Goal: Task Accomplishment & Management: Manage account settings

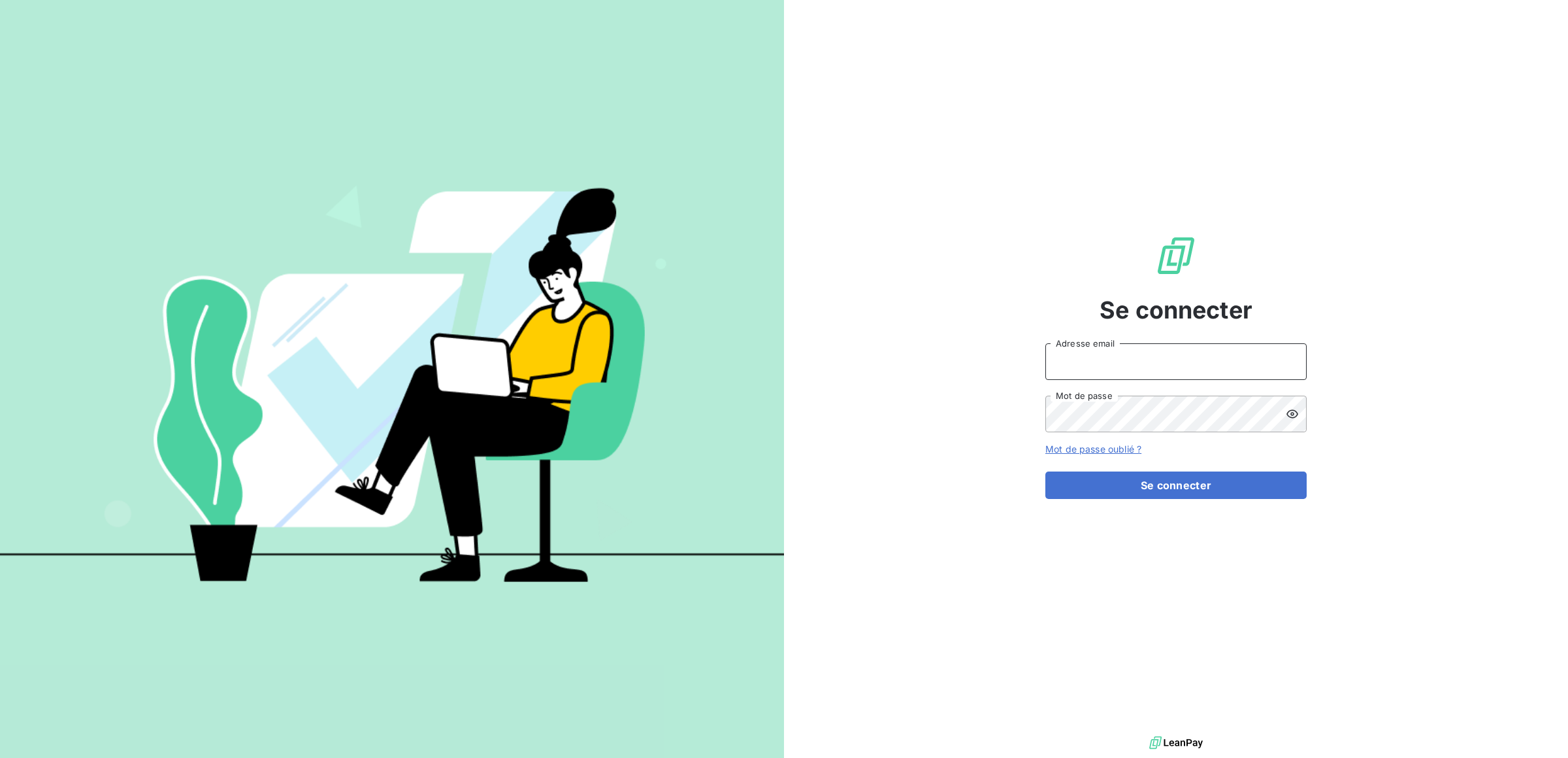
click at [1234, 349] on input "Adresse email" at bounding box center [1176, 361] width 262 height 36
type input "[PERSON_NAME][EMAIL_ADDRESS][DOMAIN_NAME]"
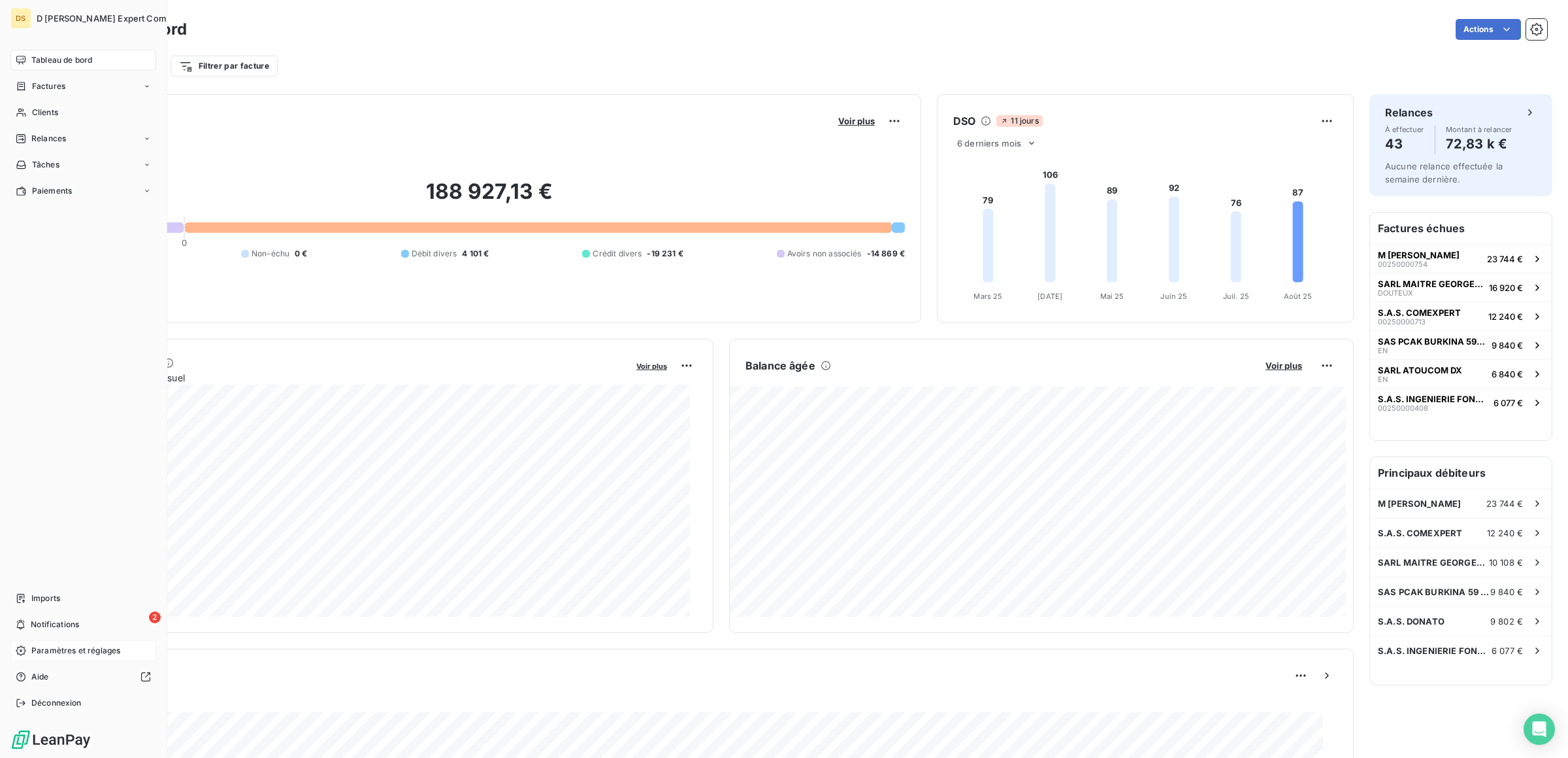
click at [58, 652] on span "Paramètres et réglages" at bounding box center [76, 651] width 89 height 12
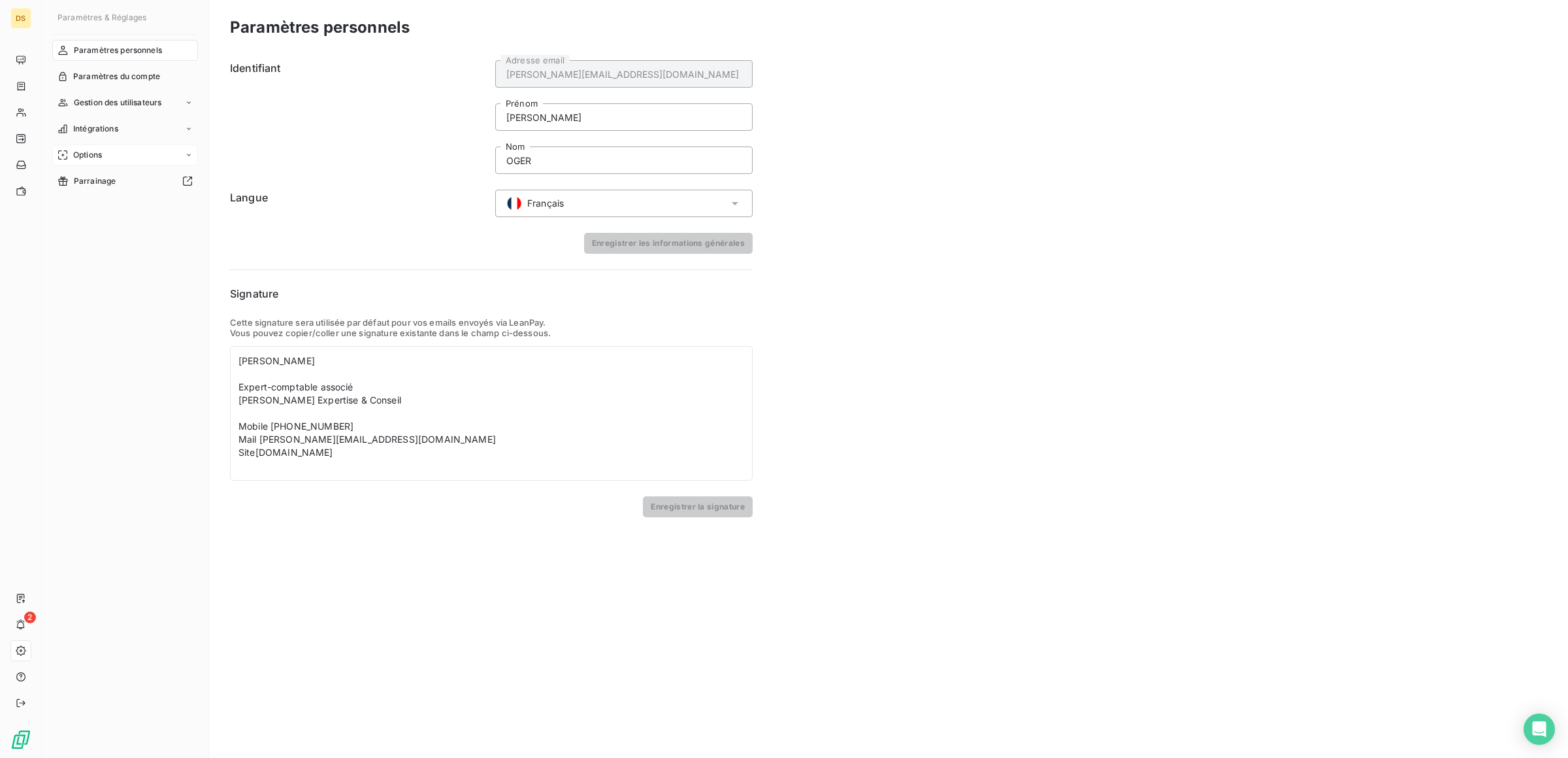
click at [187, 154] on icon at bounding box center [189, 154] width 4 height 2
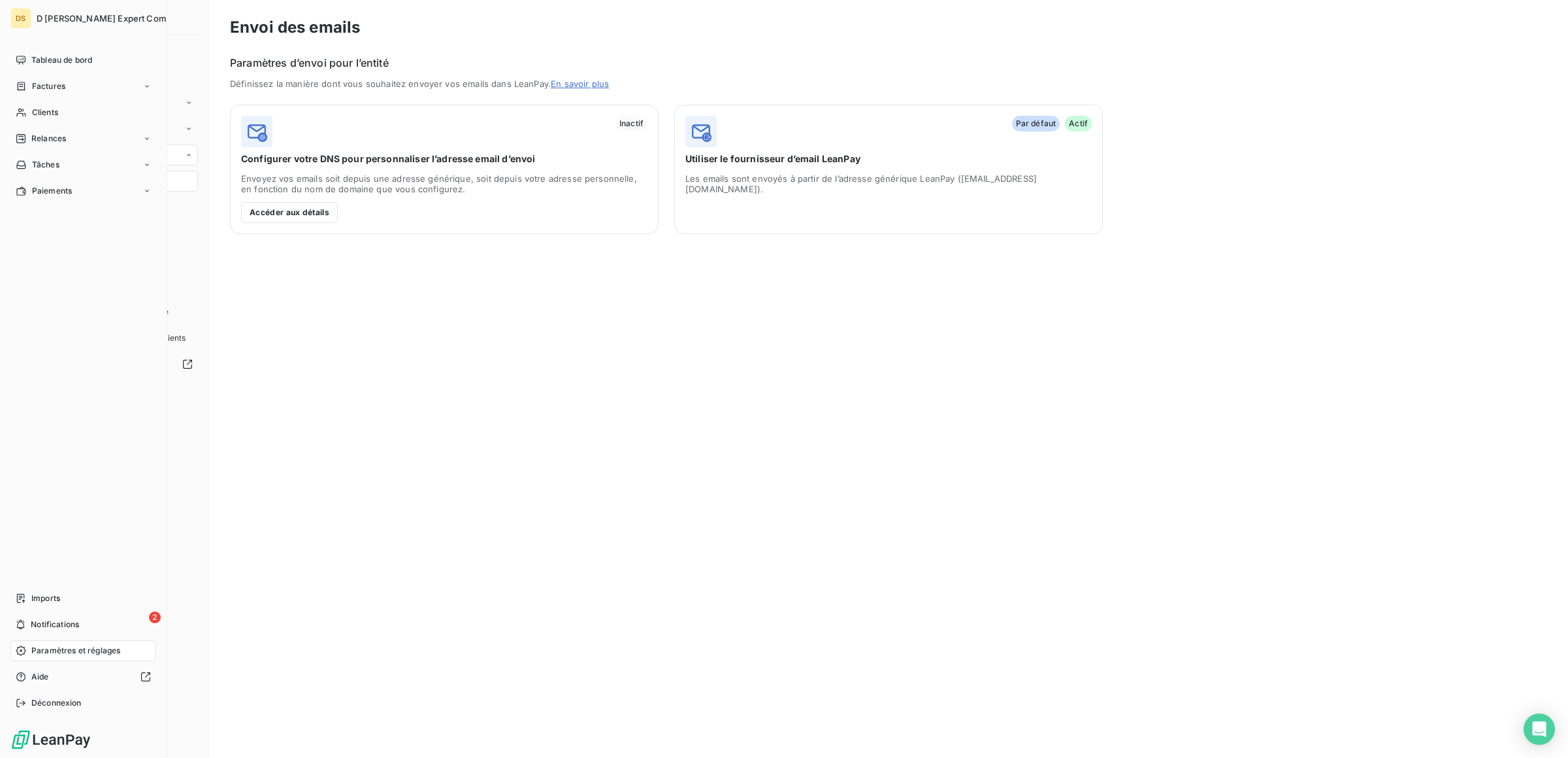
click at [29, 19] on div "DS" at bounding box center [21, 18] width 21 height 21
click at [196, 17] on button "button" at bounding box center [207, 18] width 21 height 21
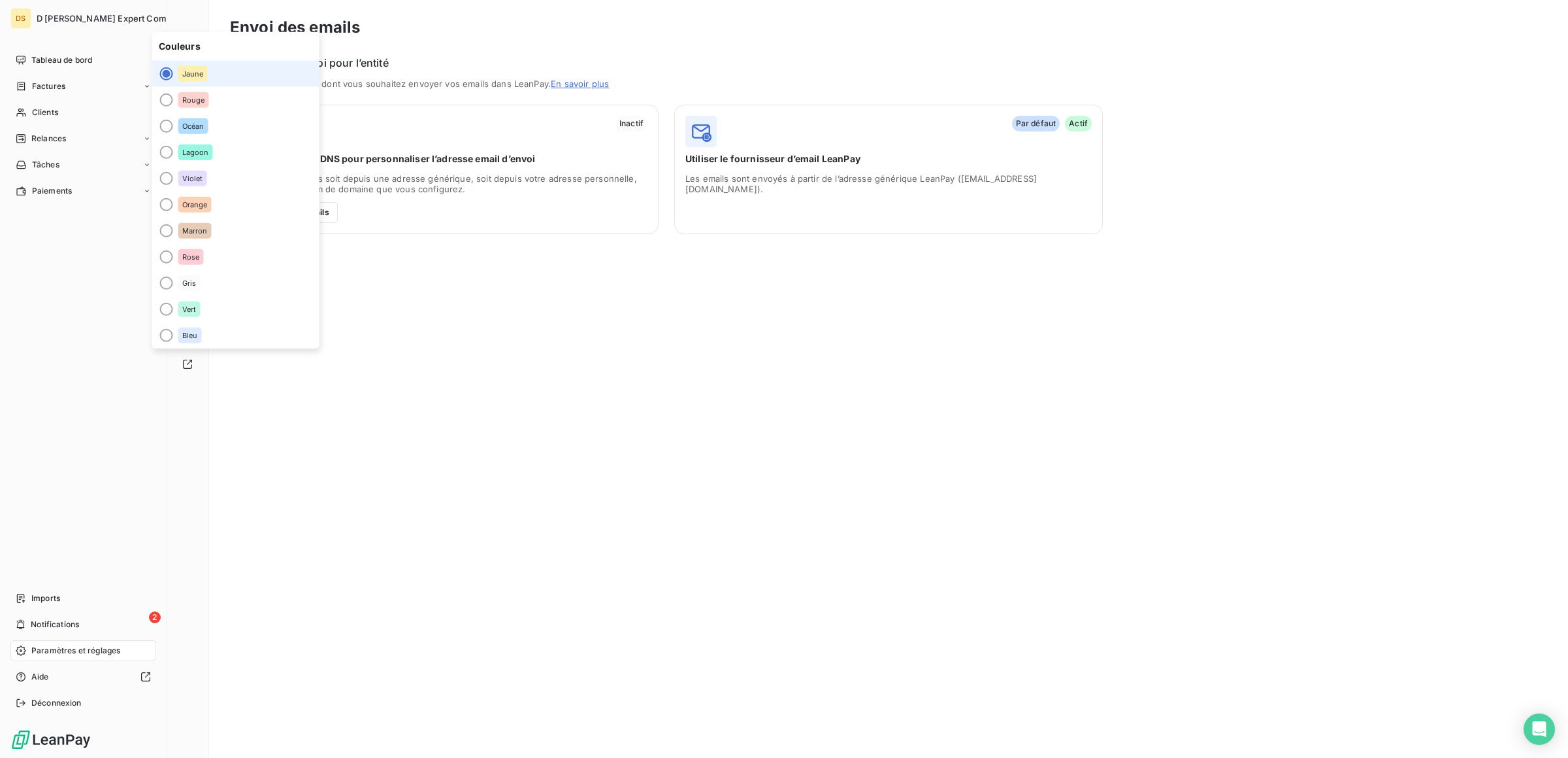
click at [196, 17] on button "button" at bounding box center [207, 18] width 21 height 21
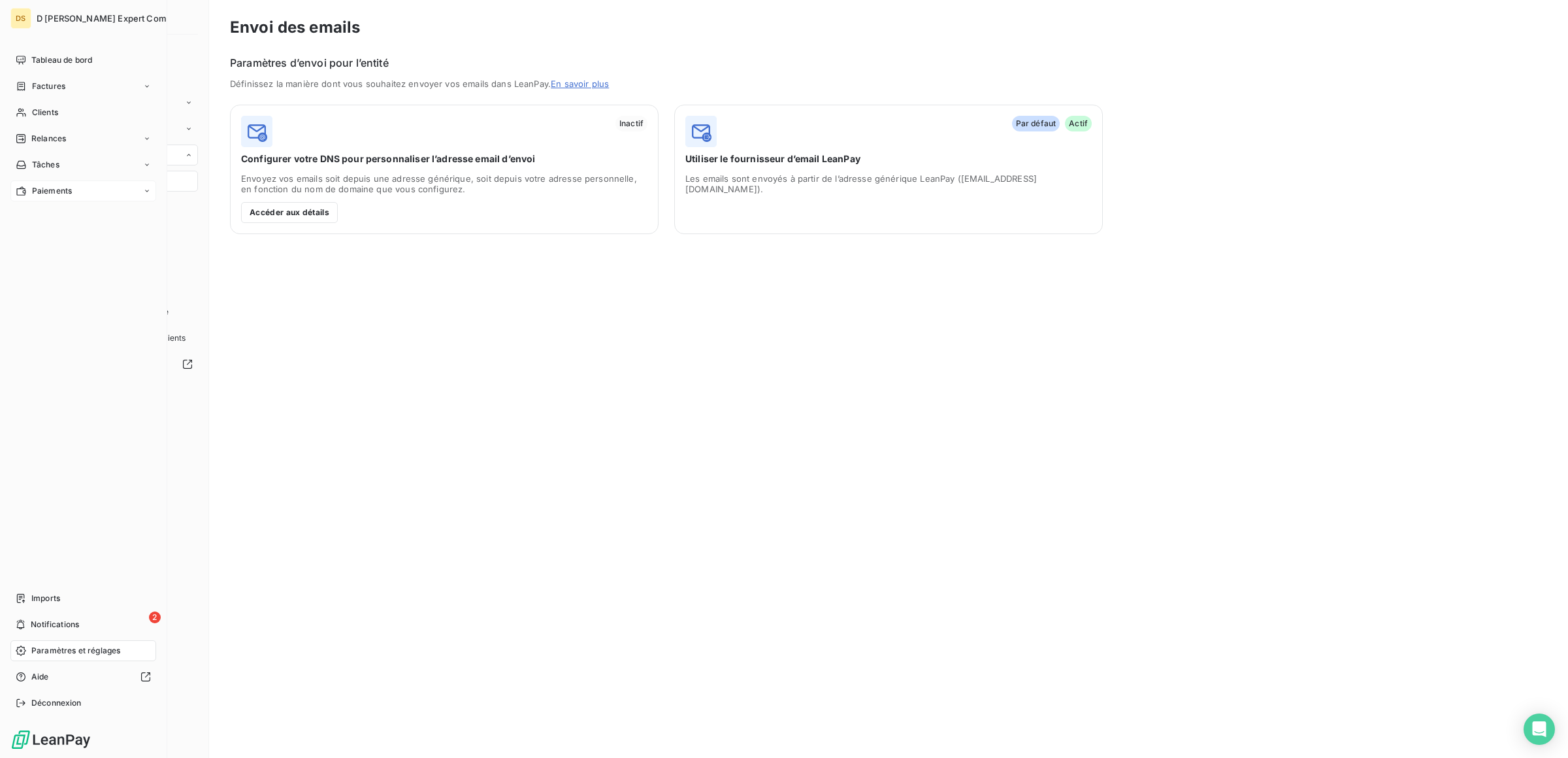
click at [145, 193] on icon at bounding box center [147, 191] width 7 height 7
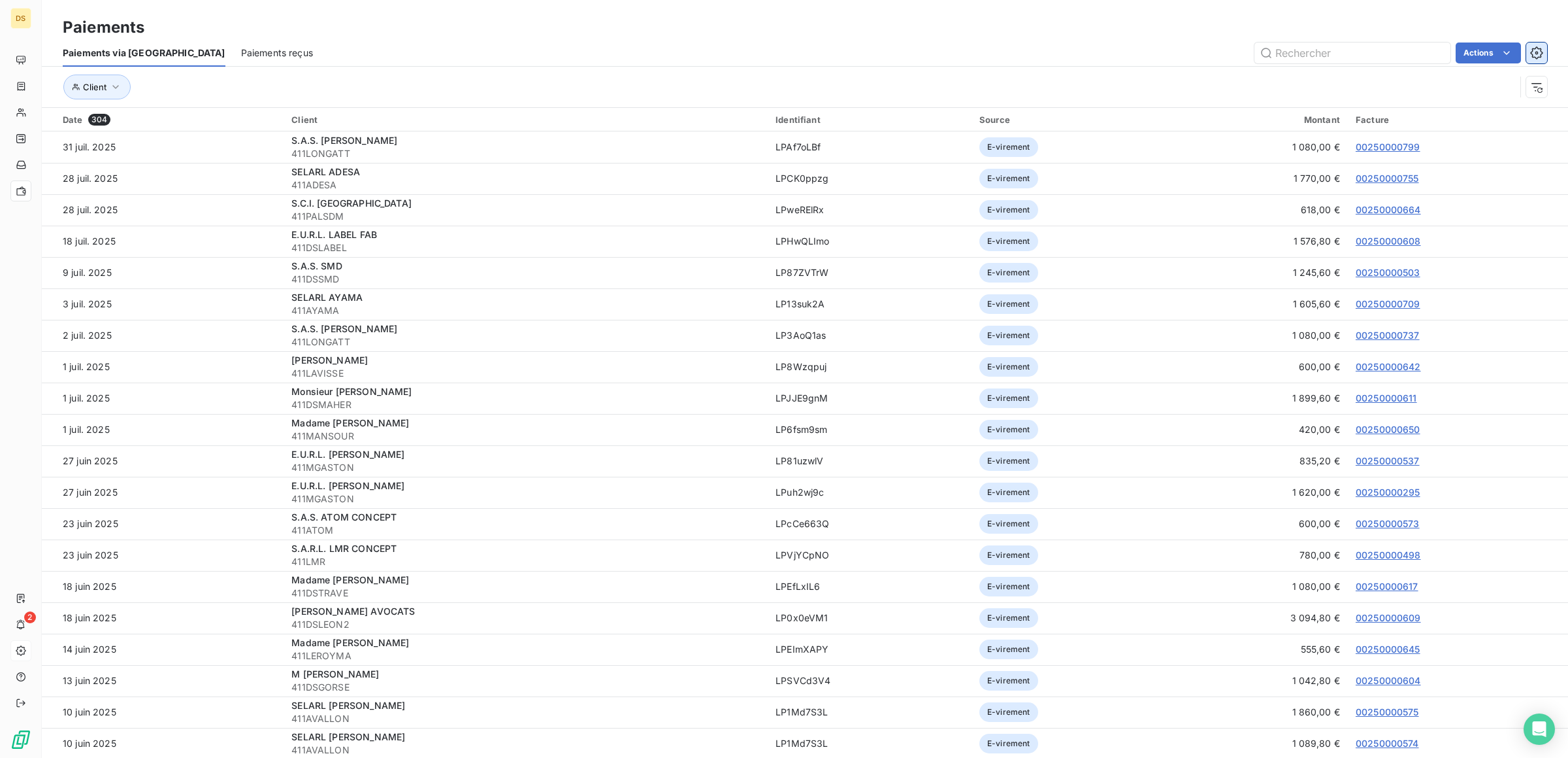
click at [1540, 50] on icon "button" at bounding box center [1537, 53] width 13 height 13
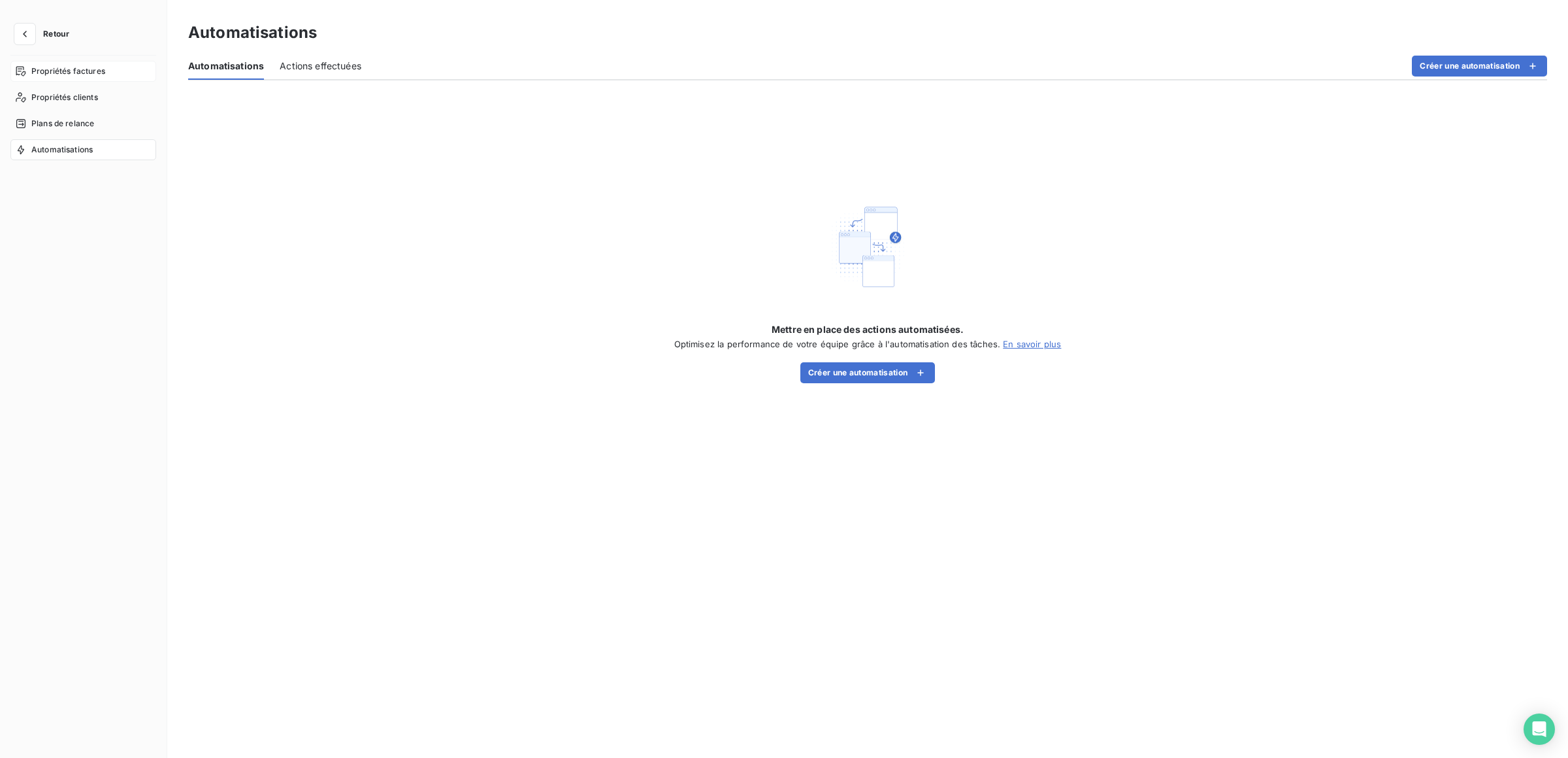
click at [74, 76] on span "Propriétés factures" at bounding box center [68, 71] width 74 height 12
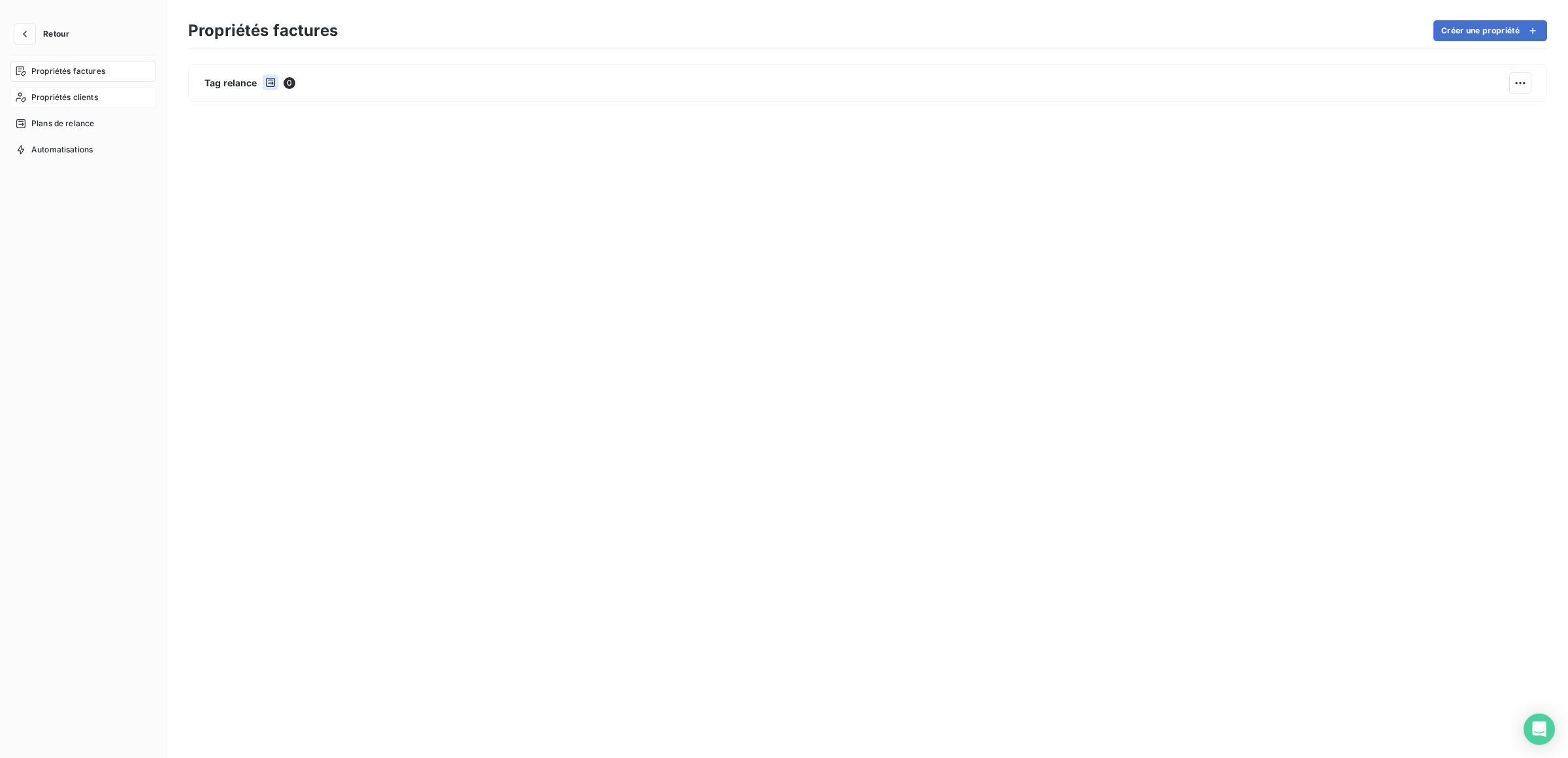
click at [73, 95] on span "Propriétés clients" at bounding box center [64, 97] width 66 height 12
click at [58, 121] on span "Plans de relance" at bounding box center [63, 123] width 63 height 12
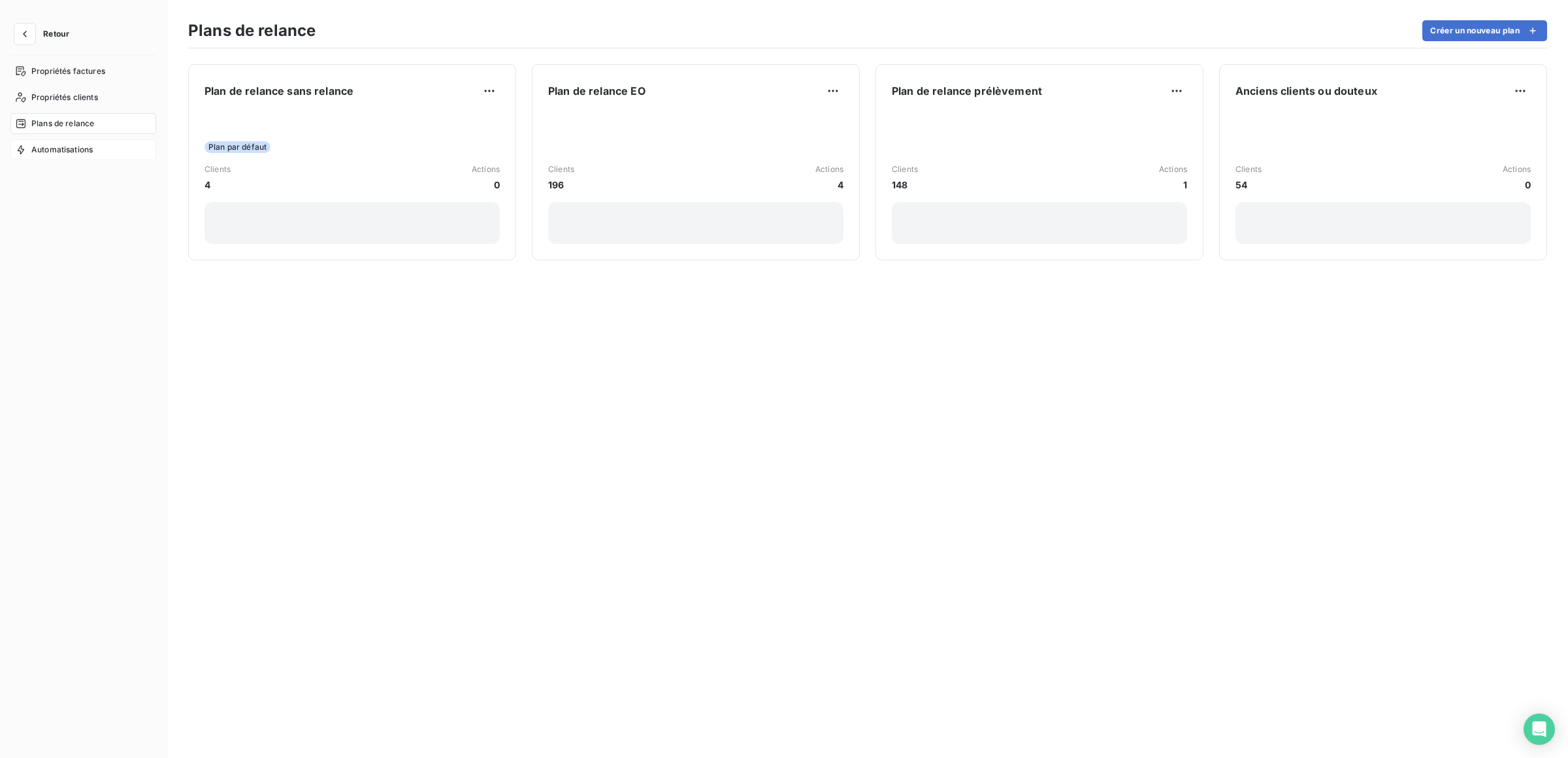
click at [61, 146] on span "Automatisations" at bounding box center [63, 150] width 62 height 12
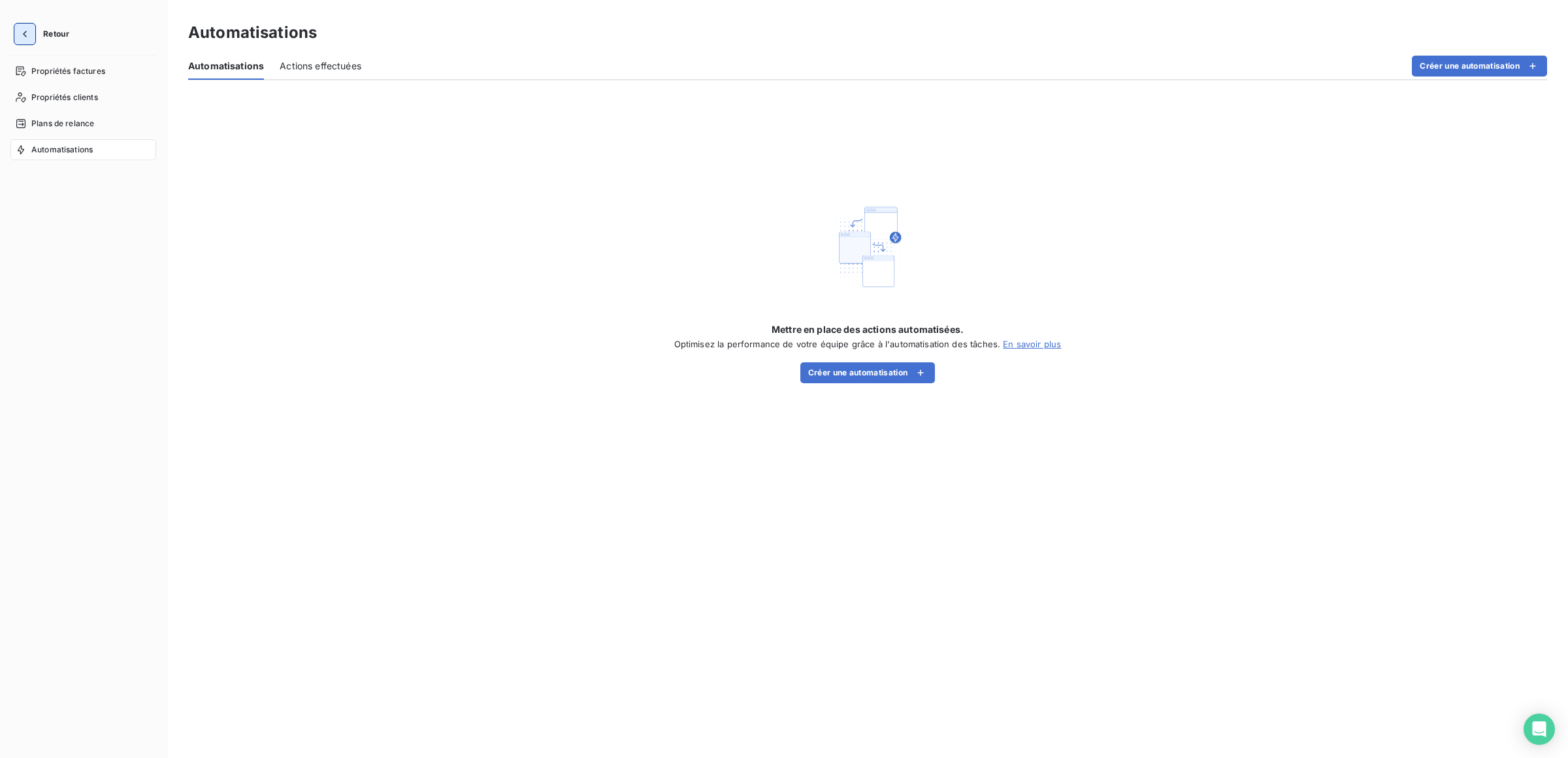
click at [23, 34] on icon "button" at bounding box center [24, 34] width 4 height 7
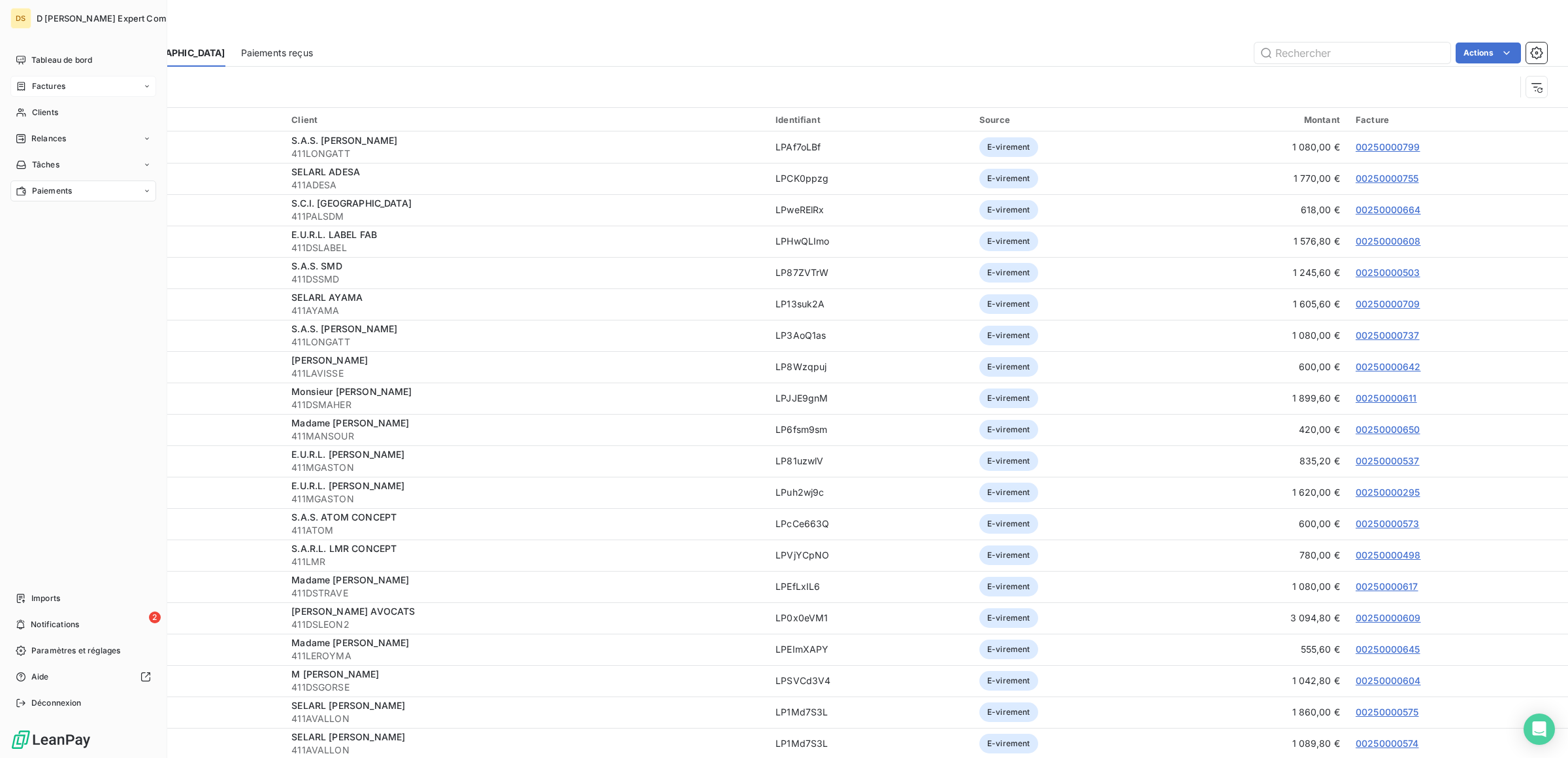
click at [149, 88] on icon at bounding box center [147, 86] width 7 height 7
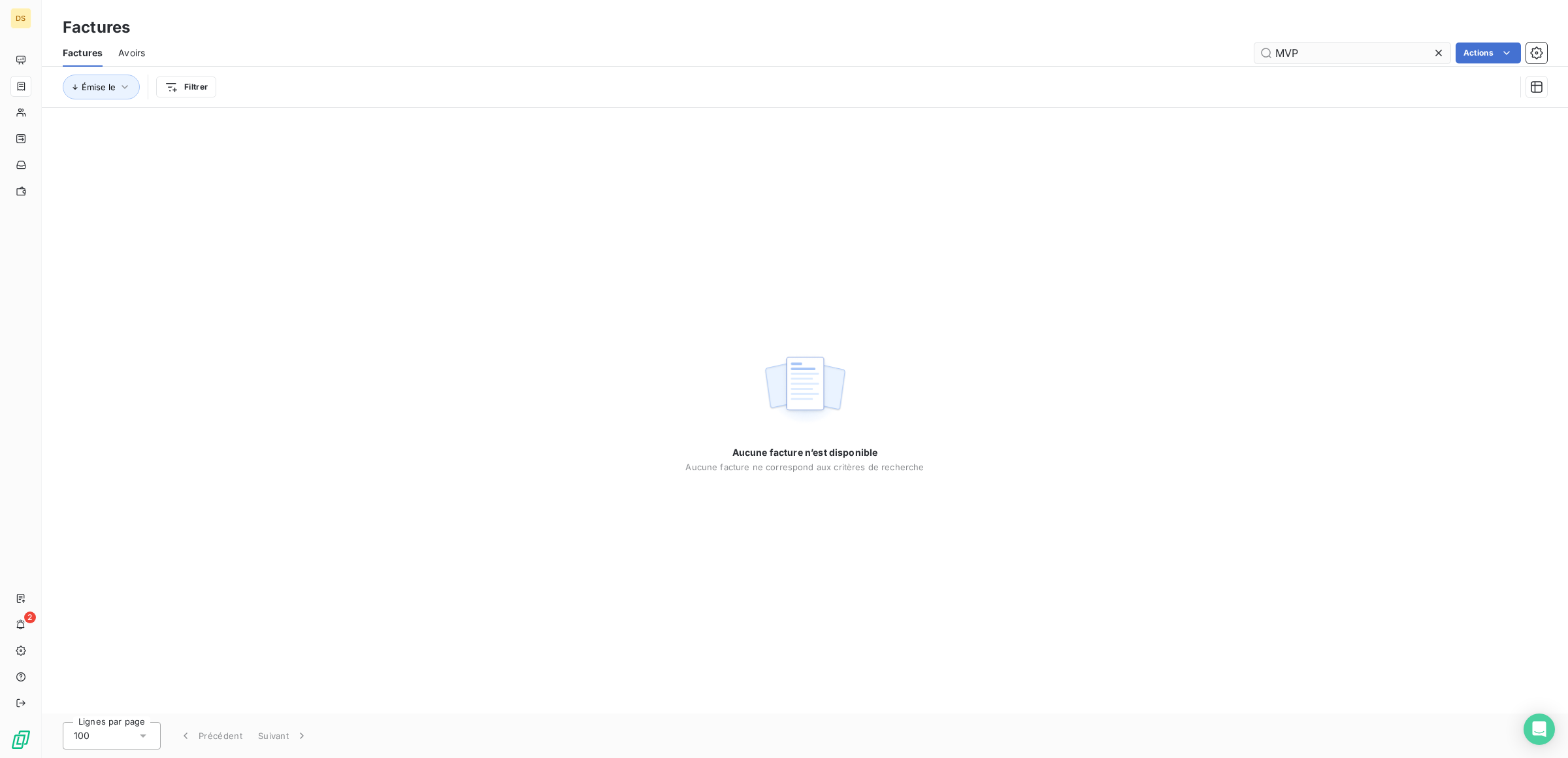
click at [1445, 56] on icon at bounding box center [1439, 53] width 13 height 13
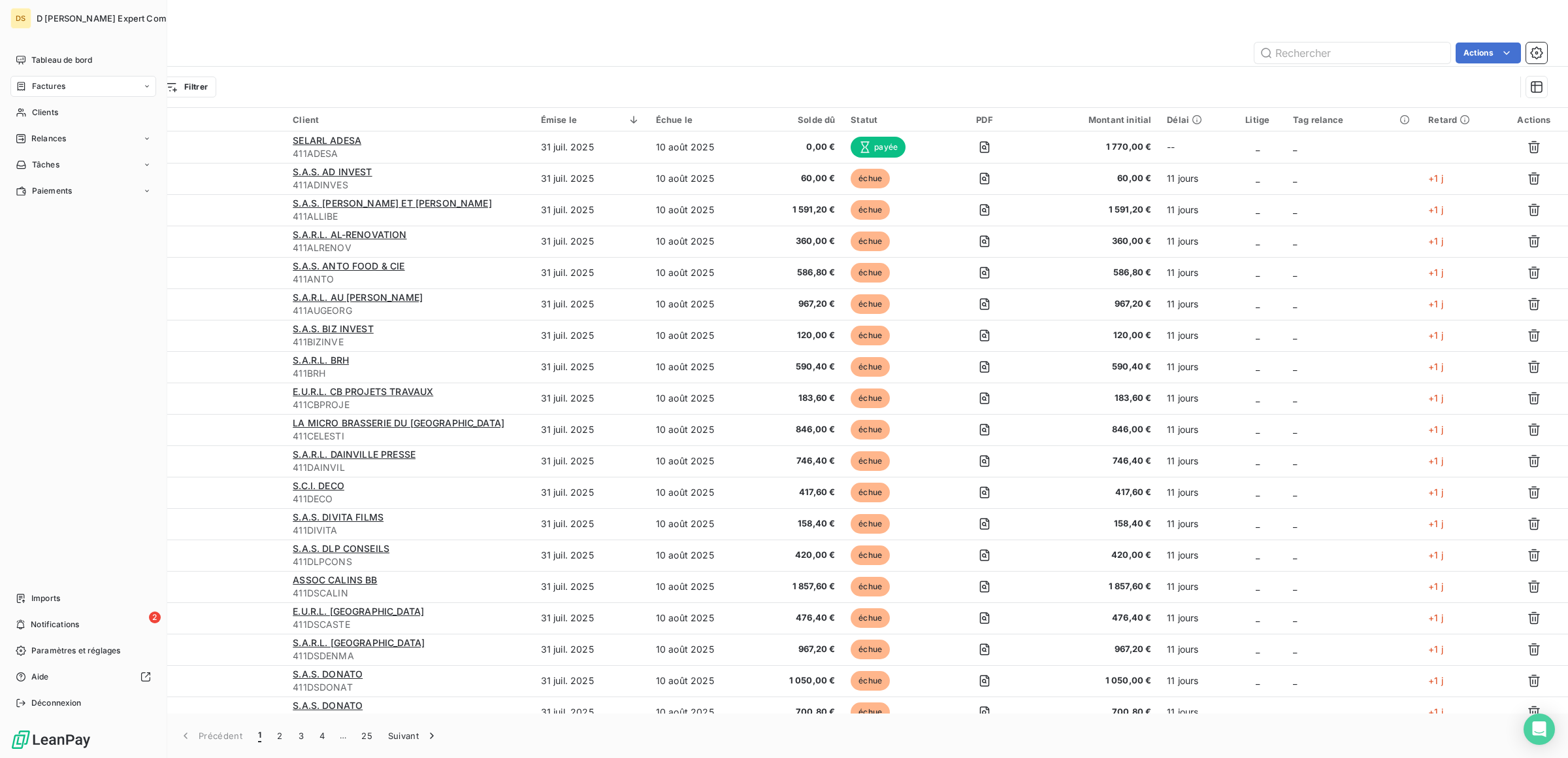
click at [19, 20] on div "DS" at bounding box center [21, 18] width 21 height 21
click at [200, 16] on icon "button" at bounding box center [207, 19] width 13 height 13
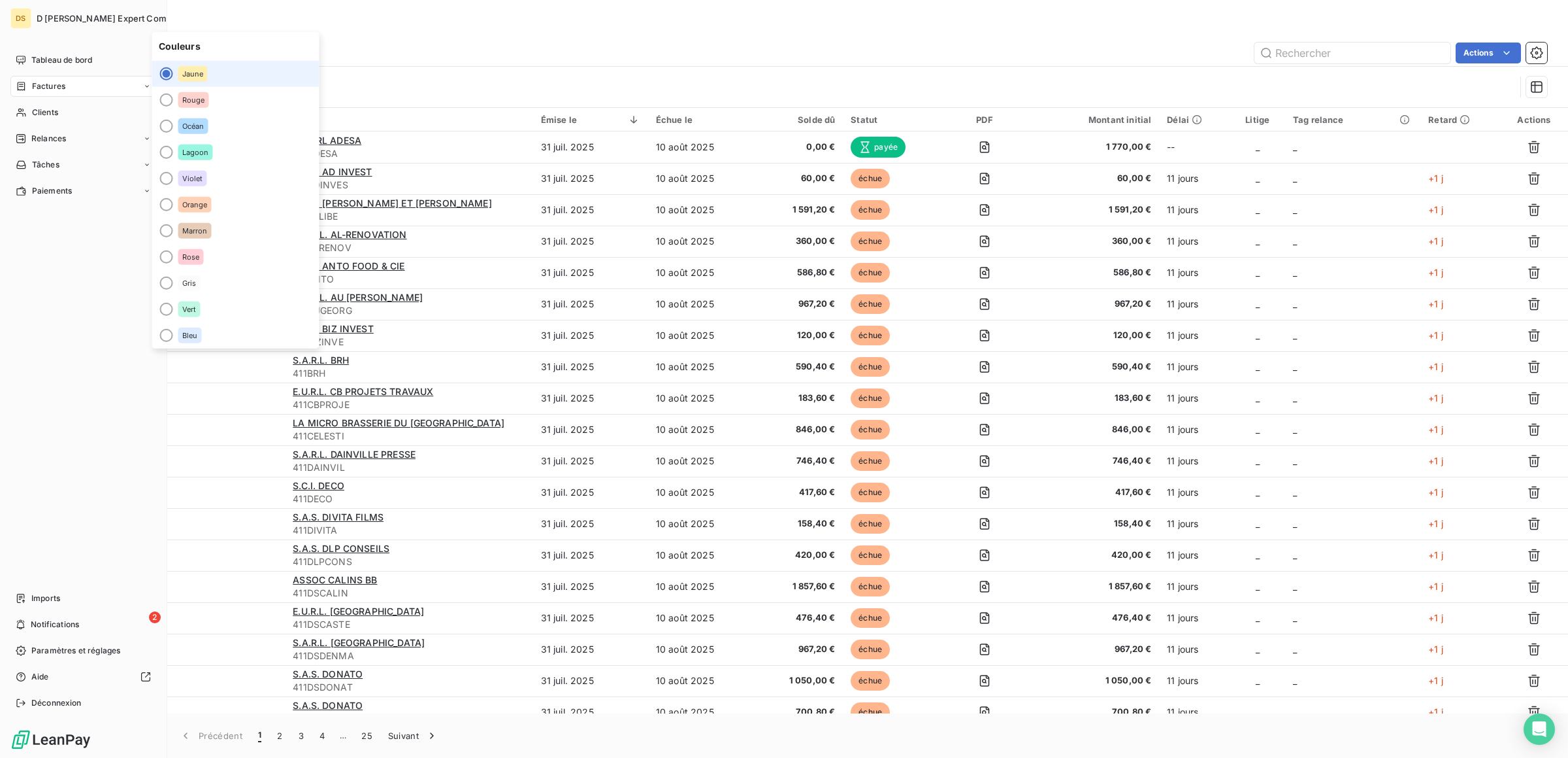
click at [200, 16] on icon "button" at bounding box center [207, 19] width 13 height 13
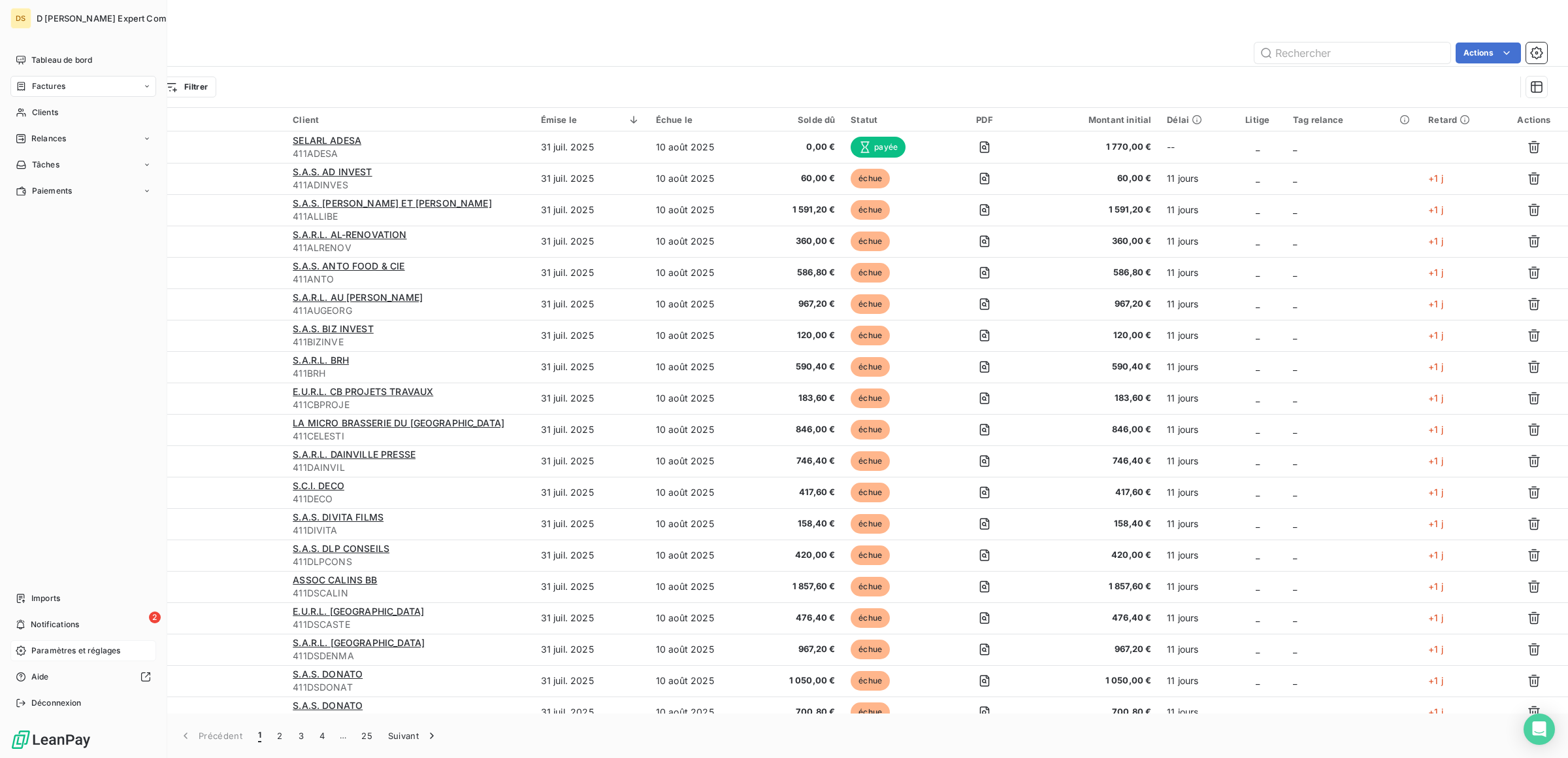
click at [68, 647] on span "Paramètres et réglages" at bounding box center [76, 651] width 89 height 12
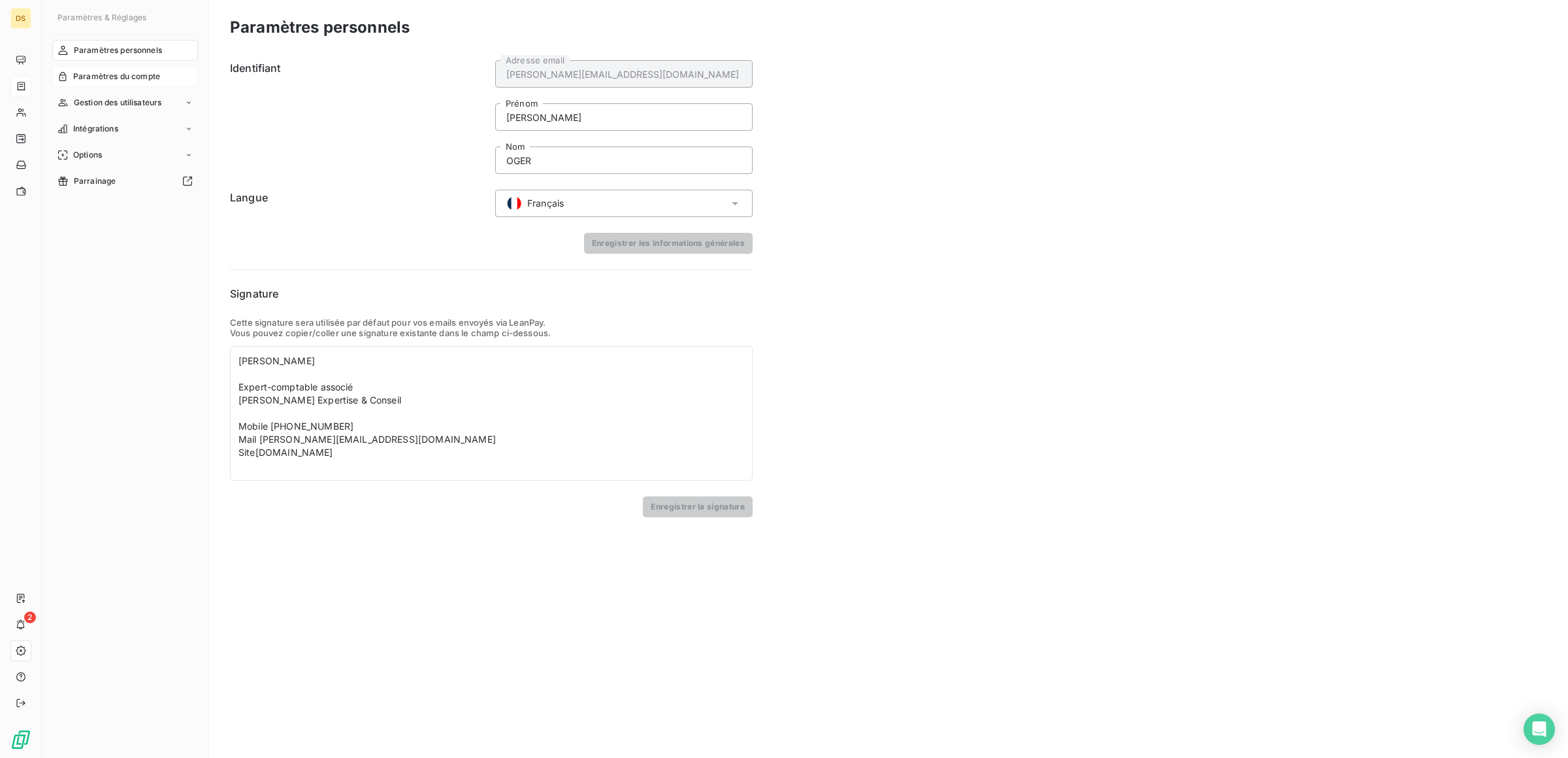
click at [133, 75] on span "Paramètres du compte" at bounding box center [116, 77] width 87 height 12
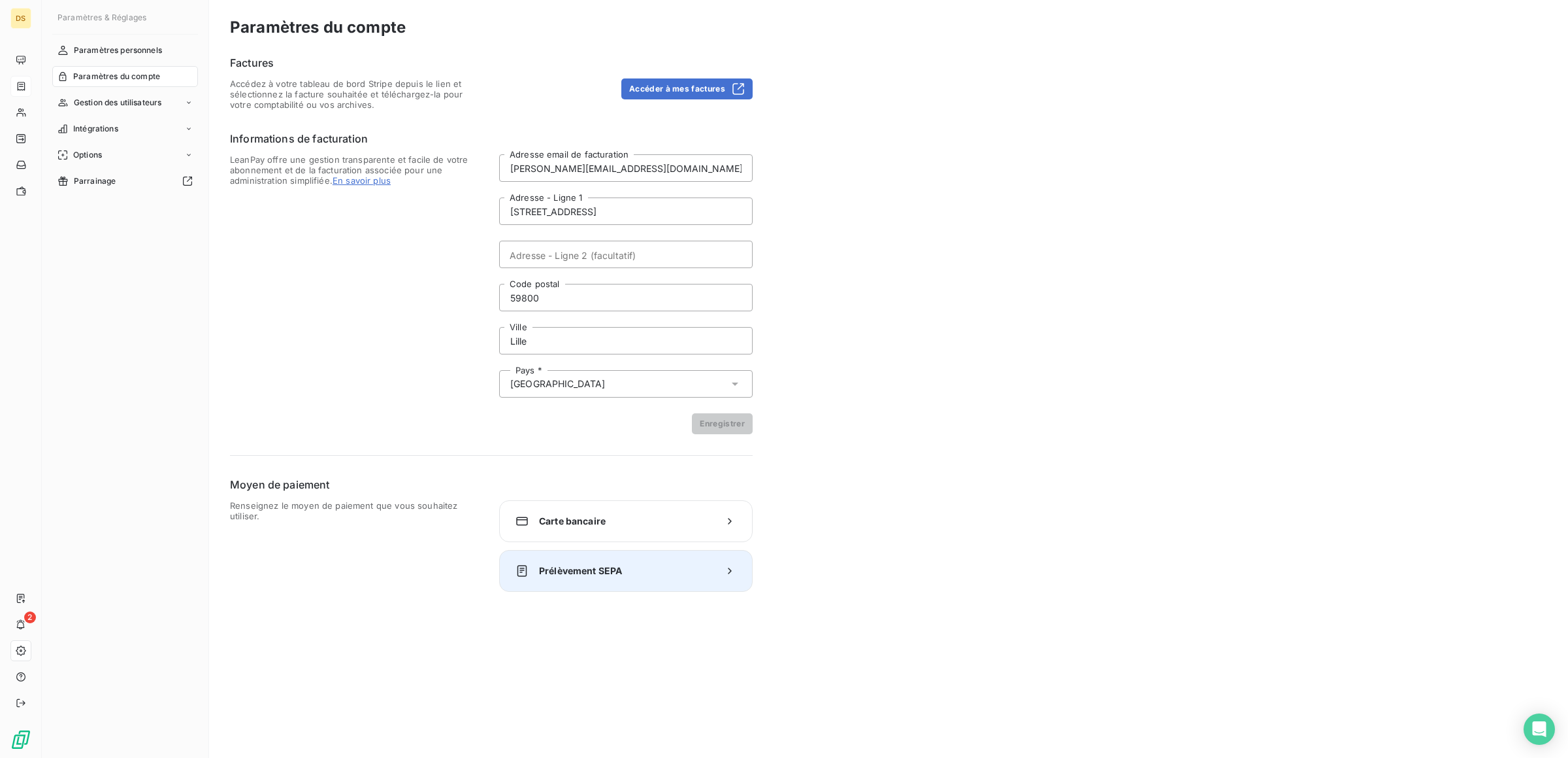
click at [641, 571] on span "Prélèvement SEPA" at bounding box center [626, 571] width 174 height 13
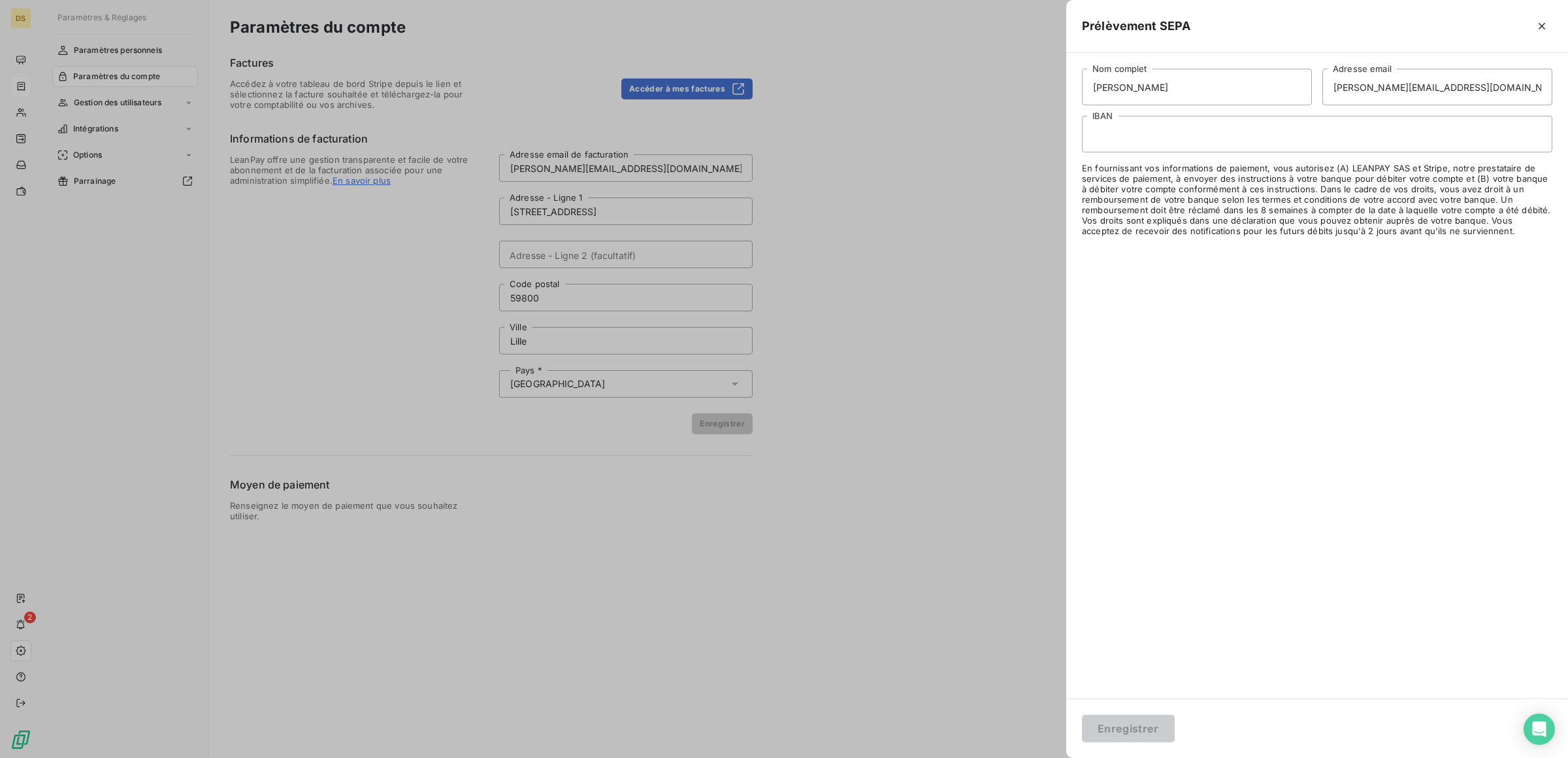
click at [953, 652] on div at bounding box center [784, 379] width 1568 height 758
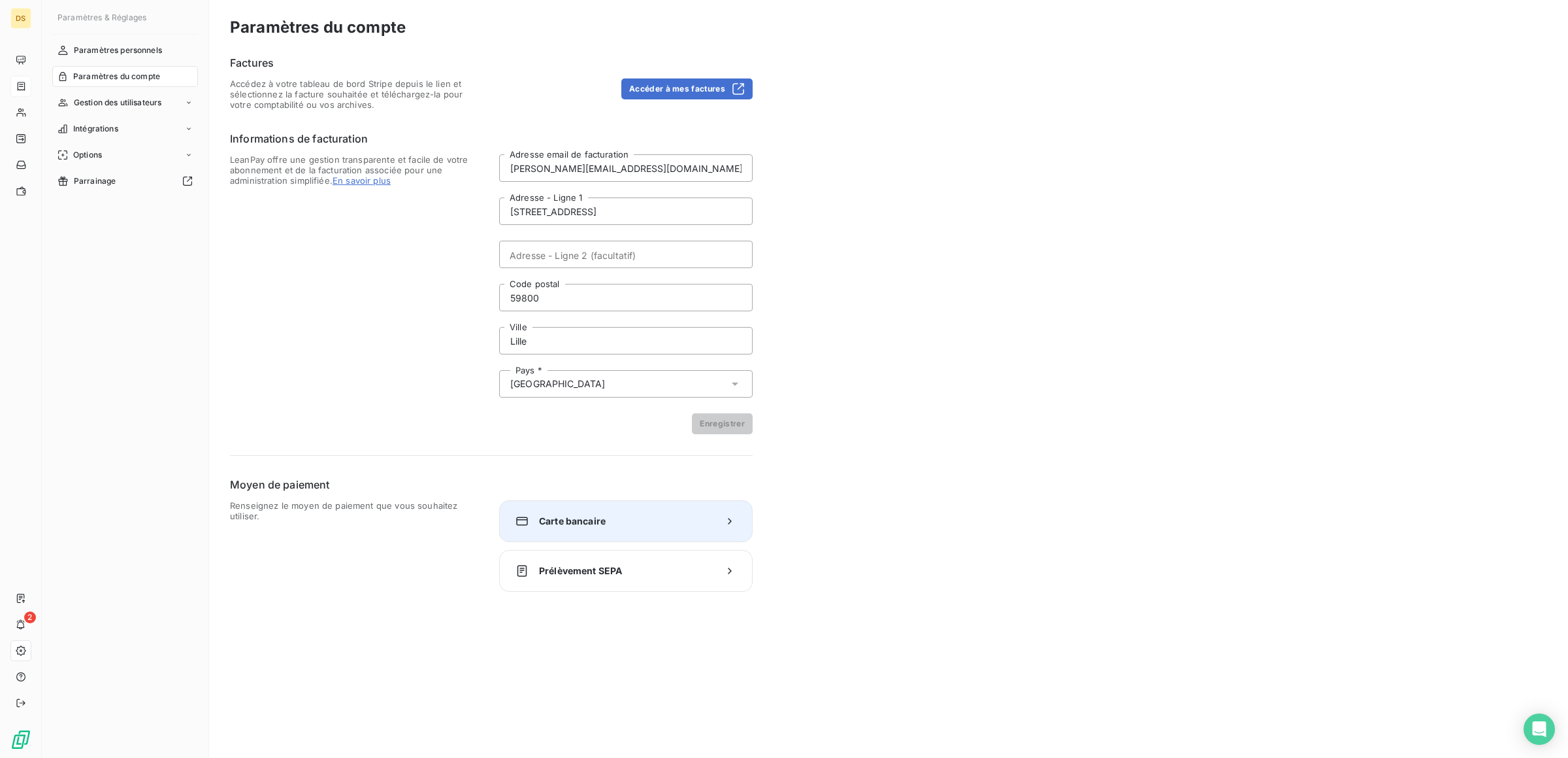
click at [594, 512] on div "Carte bancaire" at bounding box center [625, 521] width 253 height 42
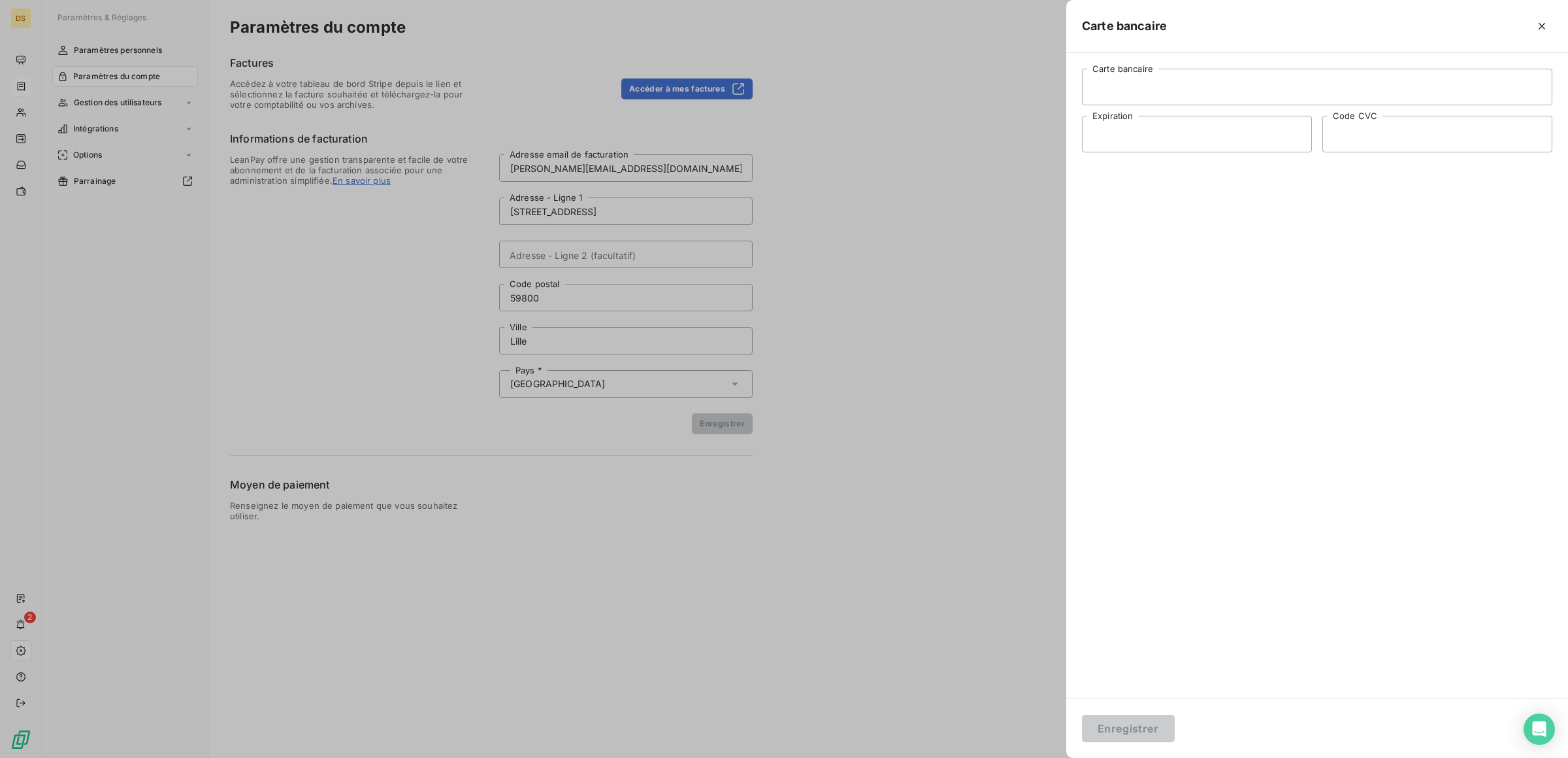
click at [930, 417] on div at bounding box center [784, 379] width 1568 height 758
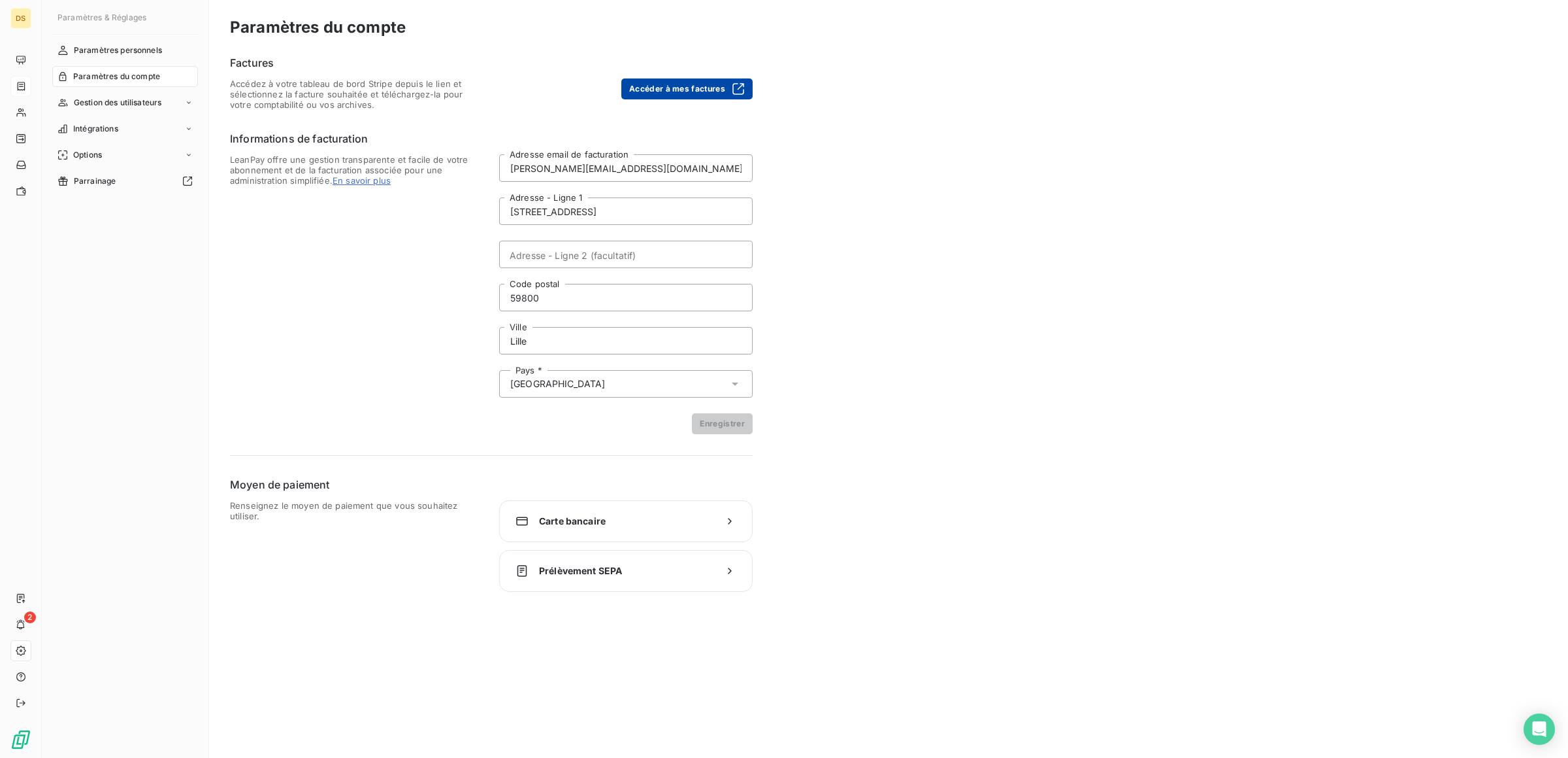
click at [666, 84] on button "Accéder à mes factures" at bounding box center [687, 89] width 132 height 21
